Goal: Check status: Check status

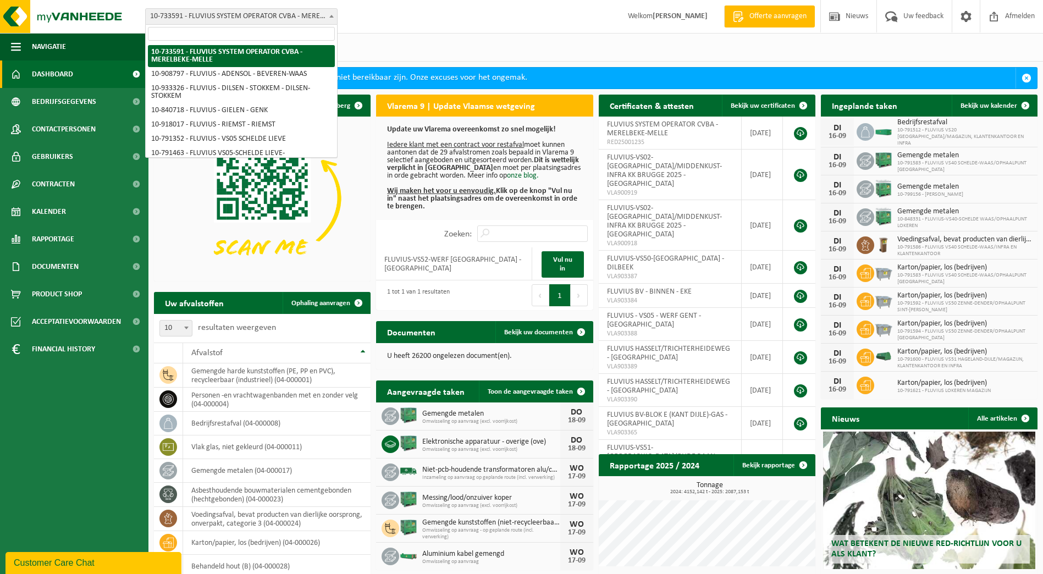
click at [331, 14] on span at bounding box center [331, 16] width 11 height 14
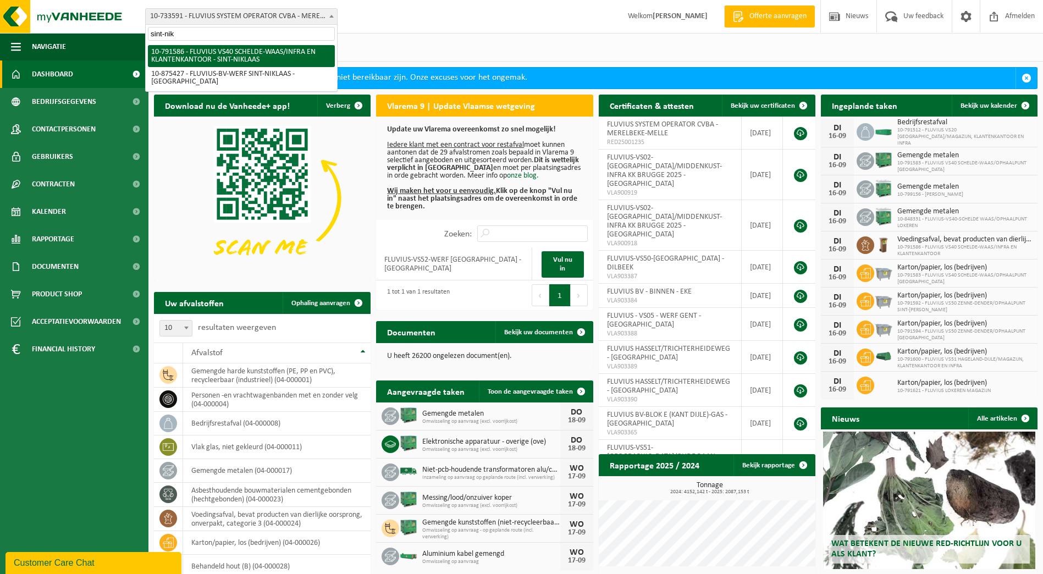
type input "sint-nik"
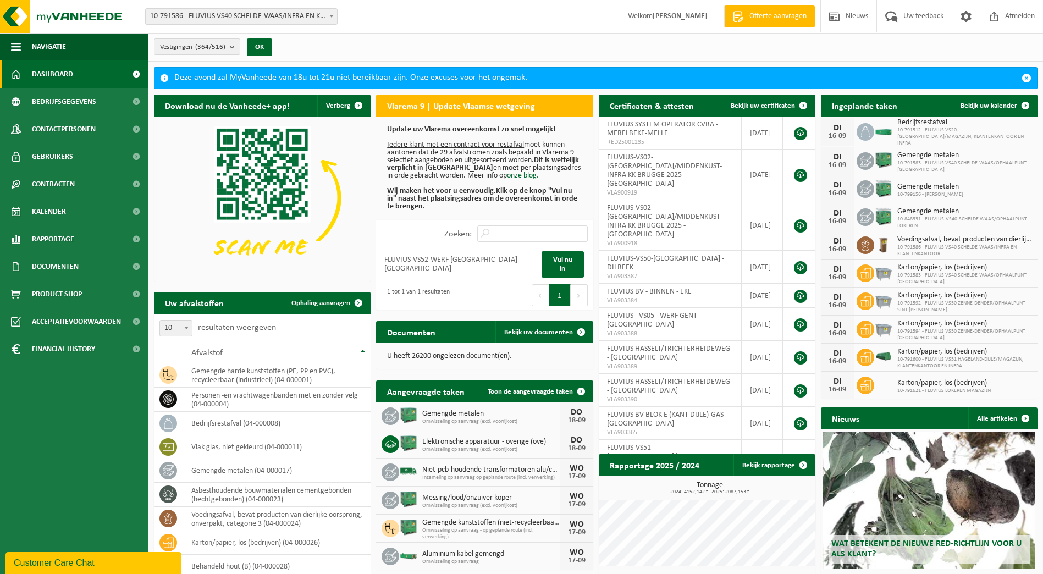
select select "30256"
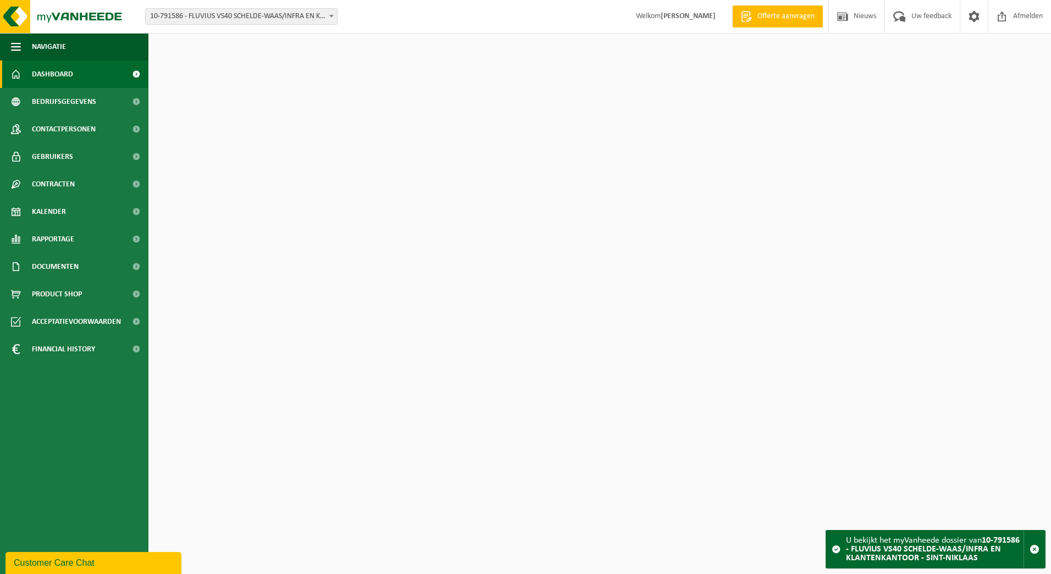
click at [64, 206] on span "Kalender" at bounding box center [49, 211] width 34 height 27
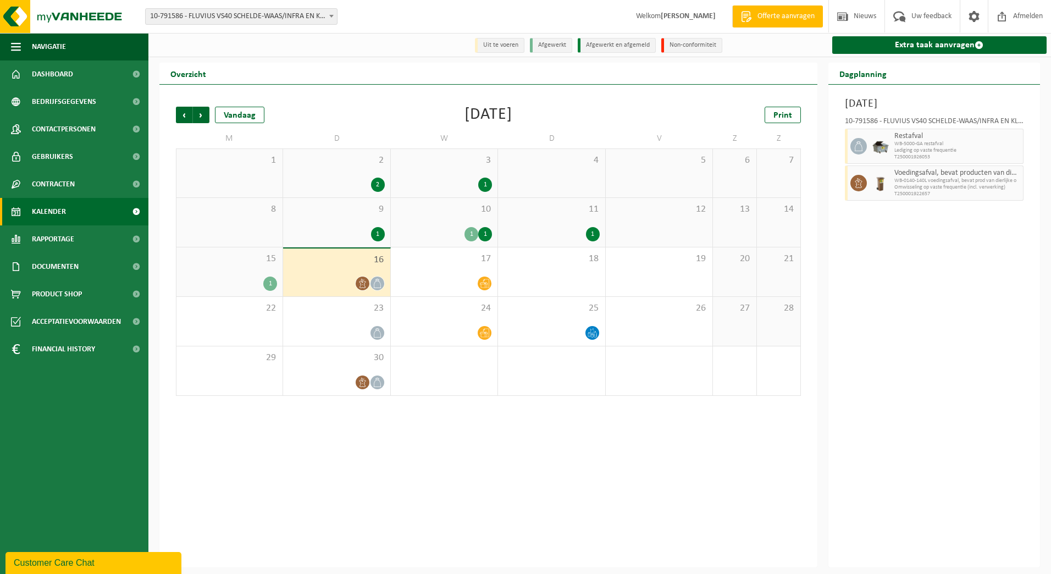
click at [211, 272] on div "15 1" at bounding box center [229, 271] width 106 height 49
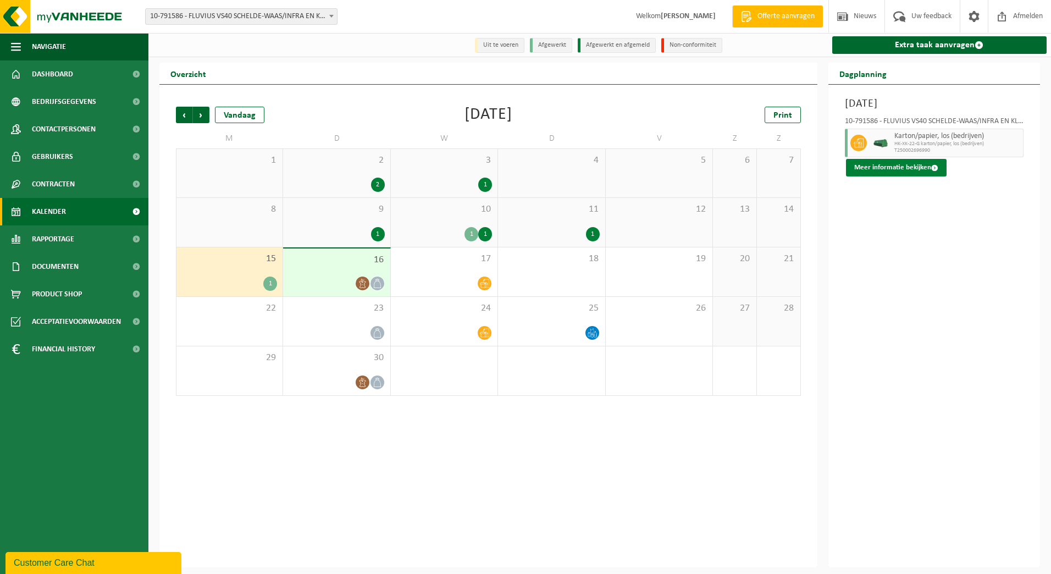
click at [924, 163] on button "Meer informatie bekijken" at bounding box center [896, 168] width 101 height 18
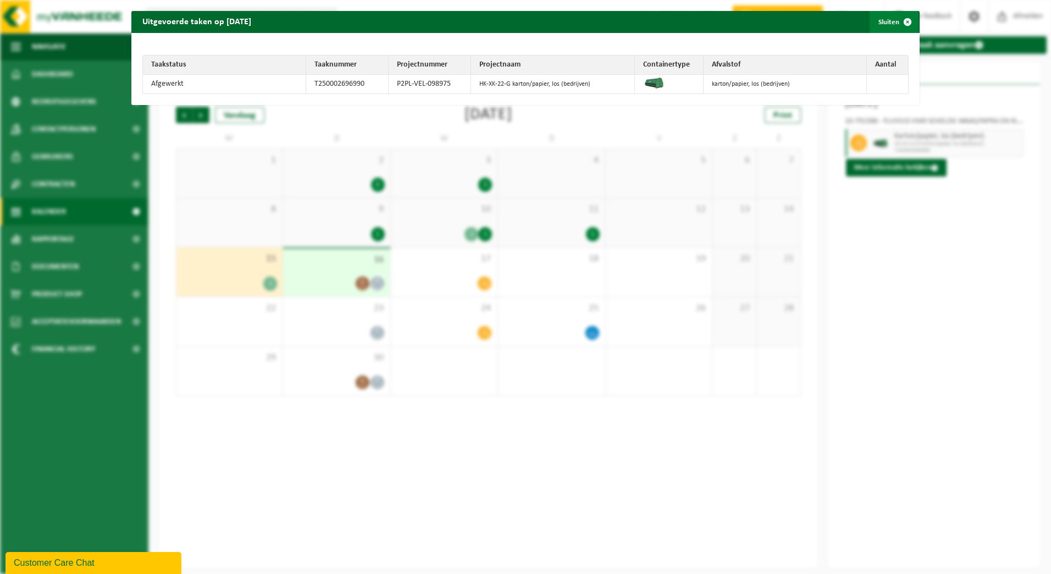
click at [900, 27] on span "button" at bounding box center [908, 22] width 22 height 22
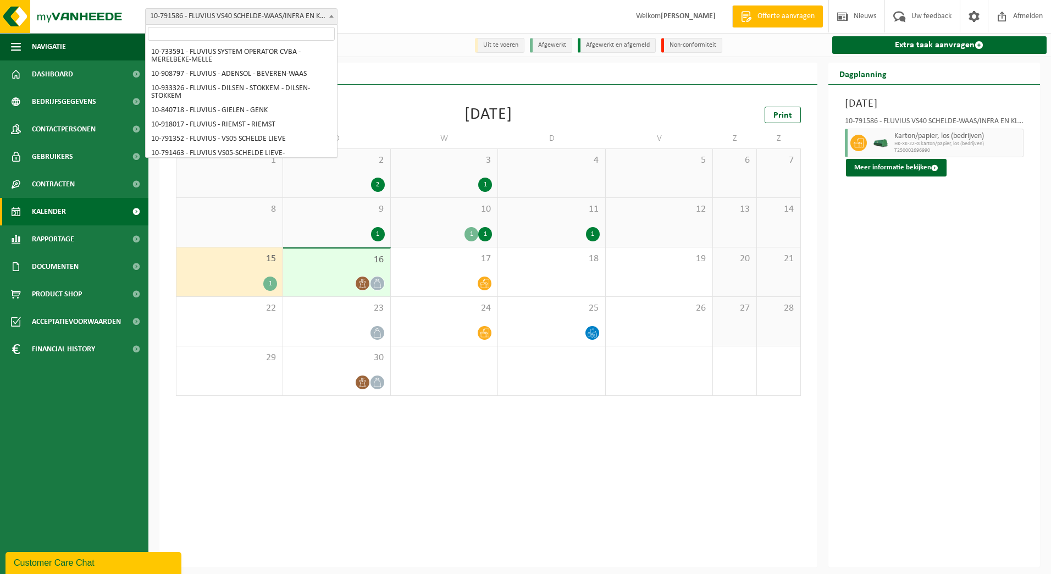
click at [311, 18] on span "10-791586 - FLUVIUS VS40 SCHELDE-WAAS/INFRA EN KLANTENKANTOOR - SINT-NIKLAAS" at bounding box center [241, 16] width 191 height 15
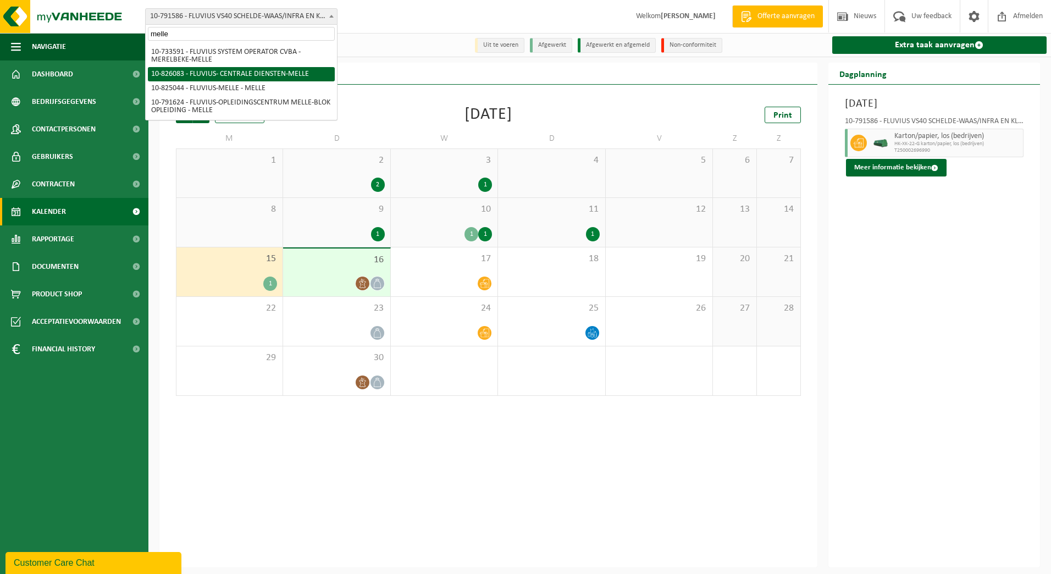
type input "melle"
select select "85545"
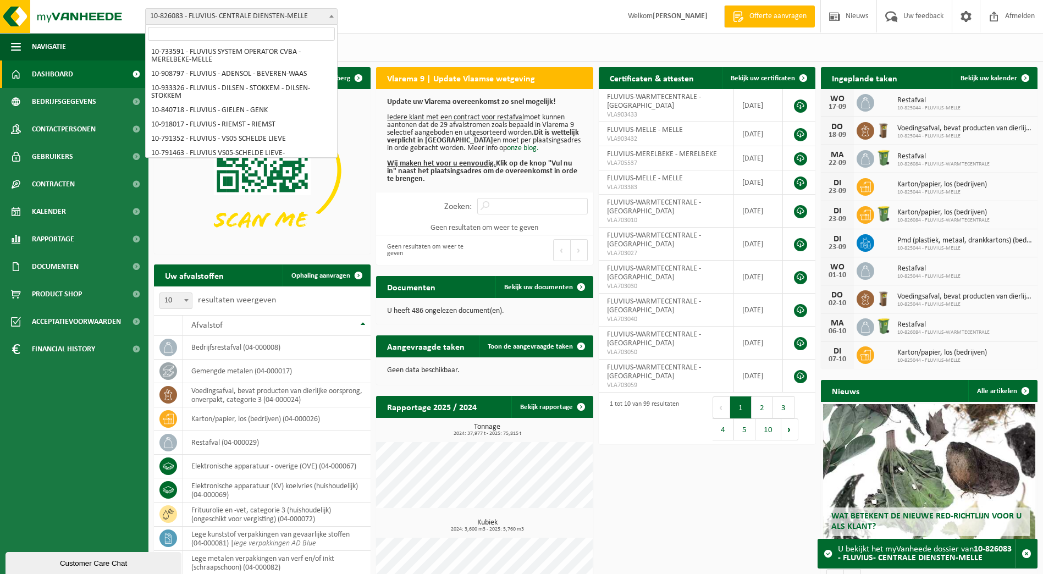
click at [301, 19] on span "10-826083 - FLUVIUS- CENTRALE DIENSTEN-MELLE" at bounding box center [241, 16] width 191 height 15
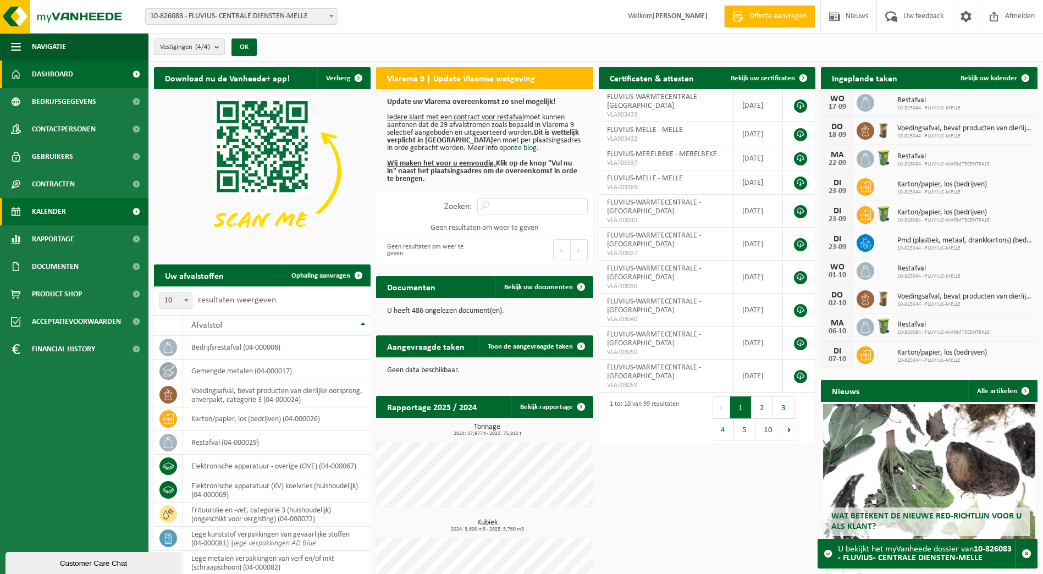
click at [36, 216] on span "Kalender" at bounding box center [49, 211] width 34 height 27
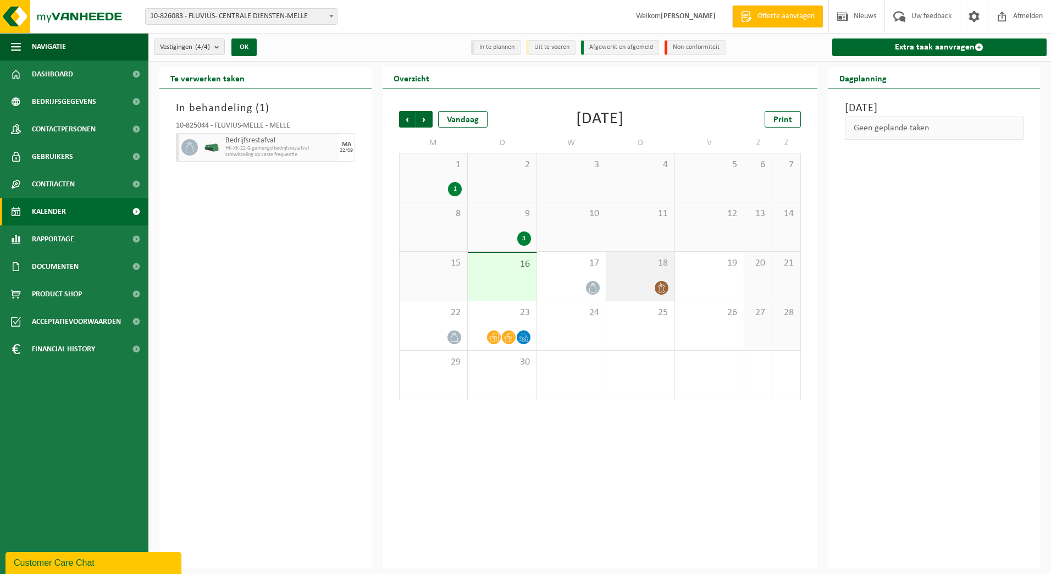
click at [647, 266] on span "18" at bounding box center [641, 263] width 58 height 12
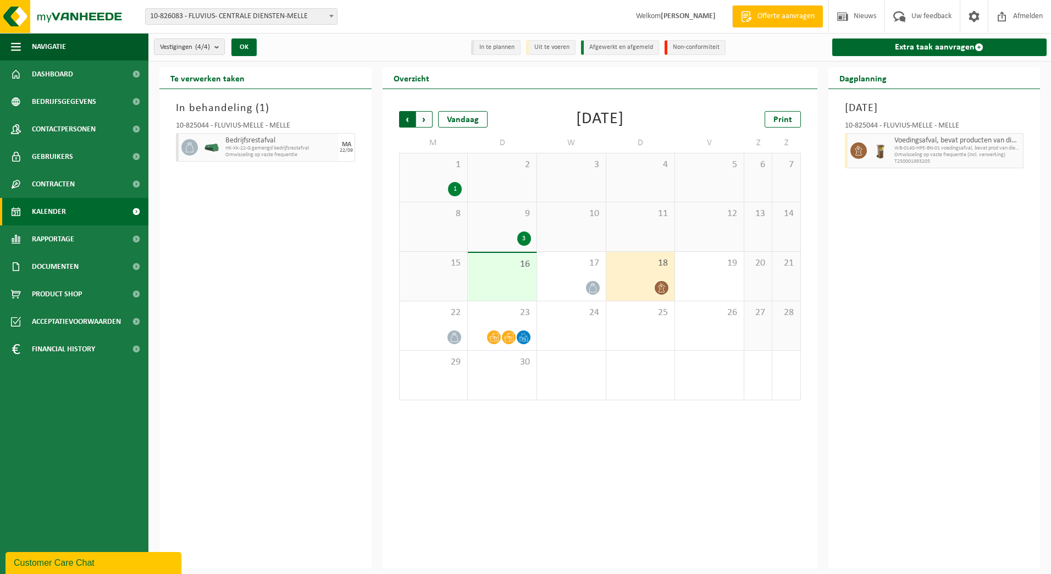
click at [423, 115] on span "Volgende" at bounding box center [424, 119] width 16 height 16
